Goal: Submit feedback/report problem

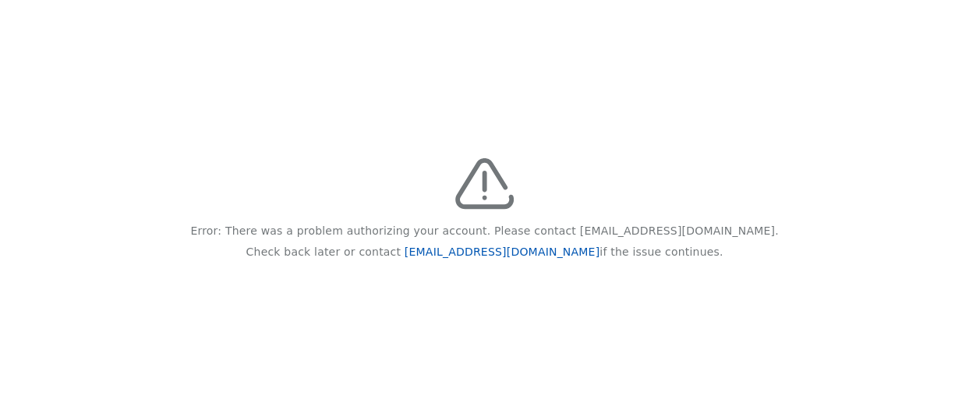
click at [468, 252] on link "[EMAIL_ADDRESS][DOMAIN_NAME]" at bounding box center [501, 251] width 195 height 12
click at [510, 252] on link "[EMAIL_ADDRESS][DOMAIN_NAME]" at bounding box center [501, 251] width 195 height 12
click at [521, 250] on link "[EMAIL_ADDRESS][DOMAIN_NAME]" at bounding box center [501, 251] width 195 height 12
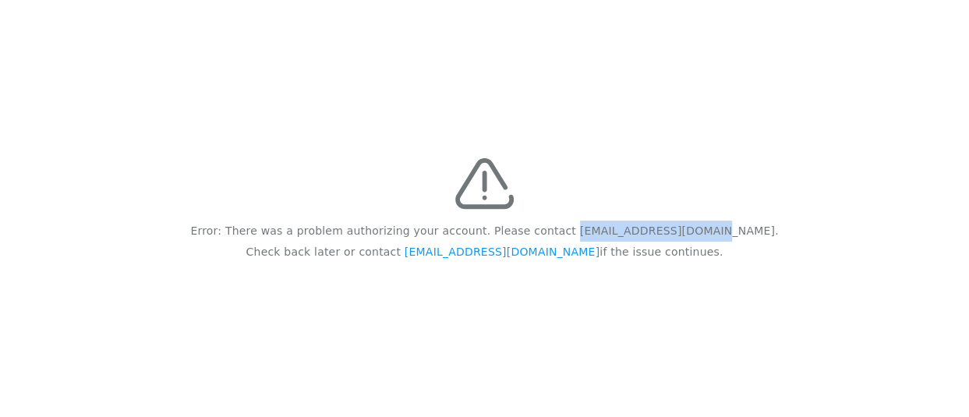
drag, startPoint x: 591, startPoint y: 226, endPoint x: 700, endPoint y: 234, distance: 109.4
click at [700, 234] on p "Error: There was a problem authorizing your account. Please contact feedback@re…" at bounding box center [483, 231] width 587 height 21
copy p "feedback@recidiviz.org"
